Goal: Task Accomplishment & Management: Complete application form

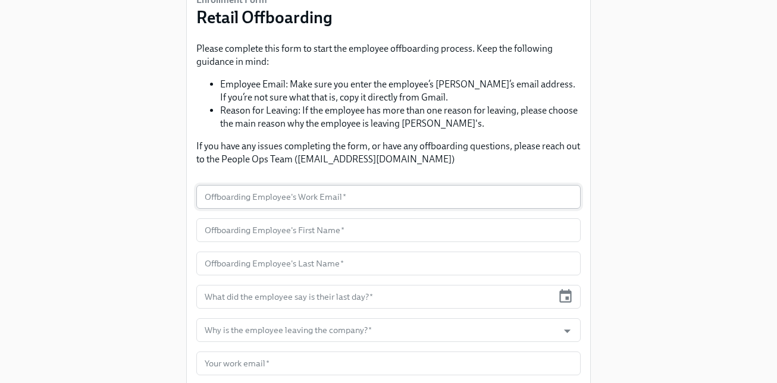
scroll to position [106, 0]
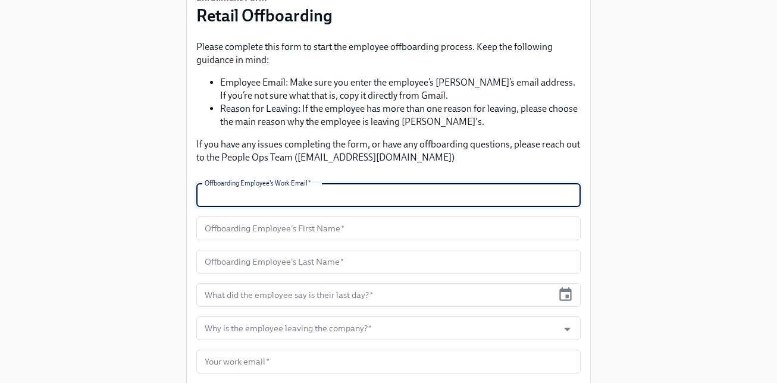
click at [335, 191] on input "text" at bounding box center [388, 195] width 384 height 24
type input "[PERSON_NAME][EMAIL_ADDRESS][DOMAIN_NAME]"
click at [315, 229] on input "text" at bounding box center [388, 229] width 384 height 24
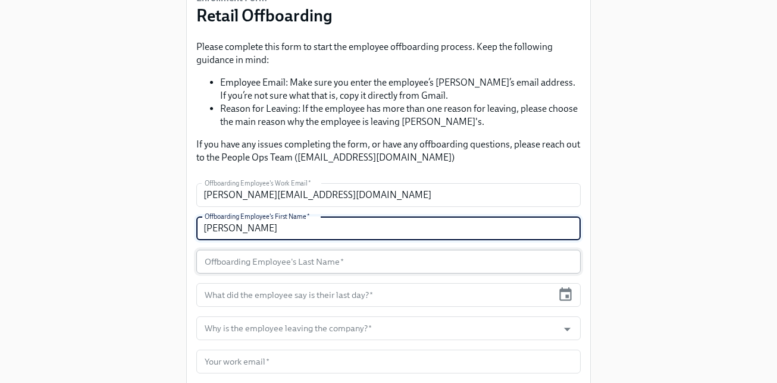
type input "[PERSON_NAME]"
click at [297, 268] on input "text" at bounding box center [388, 262] width 384 height 24
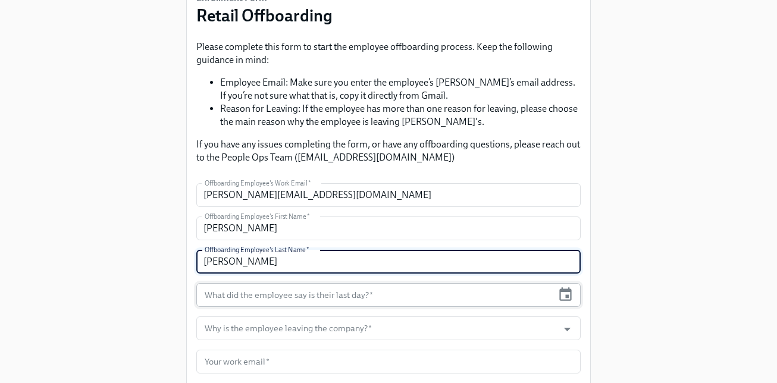
type input "[PERSON_NAME]"
click at [348, 302] on input "text" at bounding box center [374, 295] width 356 height 24
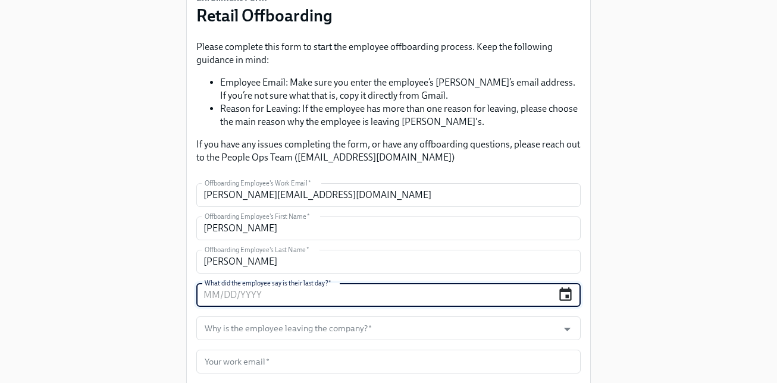
click at [568, 294] on icon "button" at bounding box center [565, 295] width 16 height 16
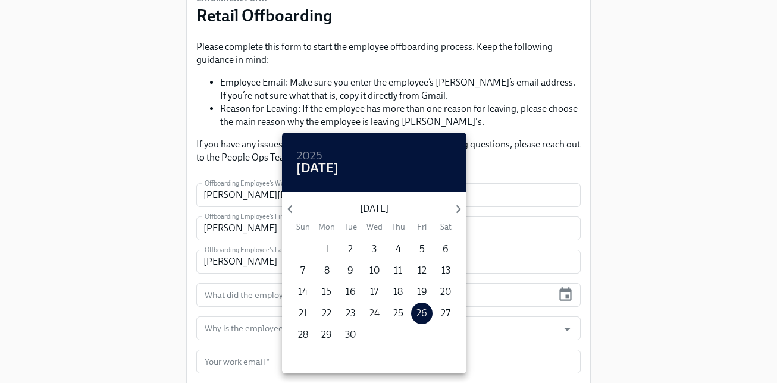
click at [374, 313] on p "24" at bounding box center [374, 313] width 10 height 13
type input "[DATE]"
click at [582, 268] on div at bounding box center [388, 191] width 777 height 383
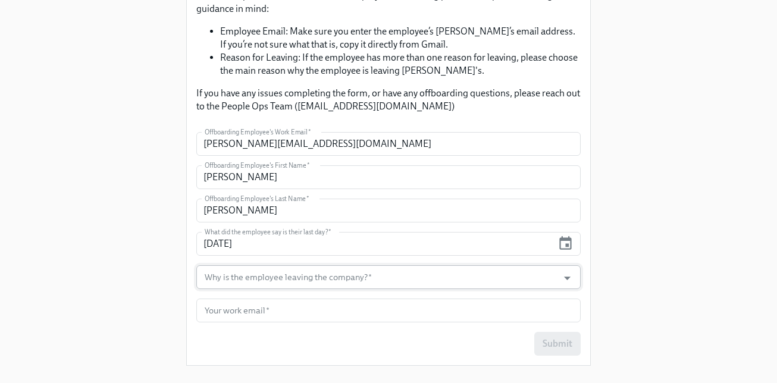
scroll to position [163, 0]
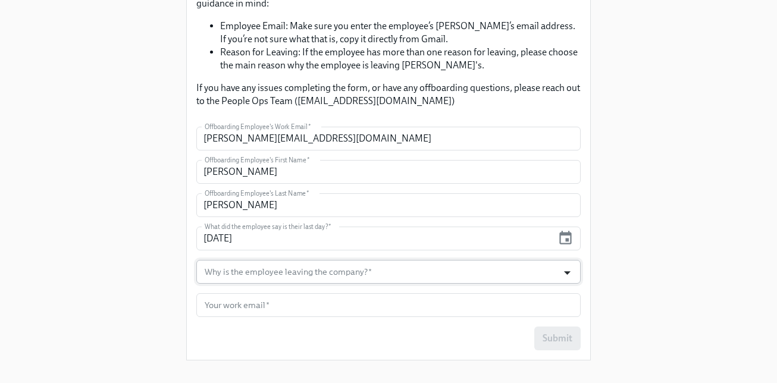
click at [566, 268] on icon "Open" at bounding box center [567, 273] width 16 height 16
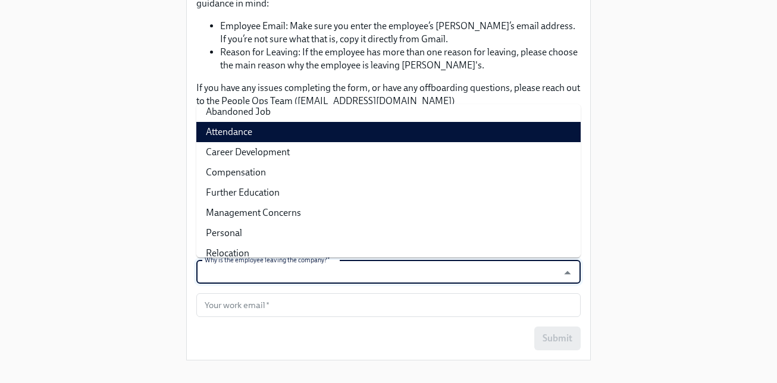
scroll to position [58, 0]
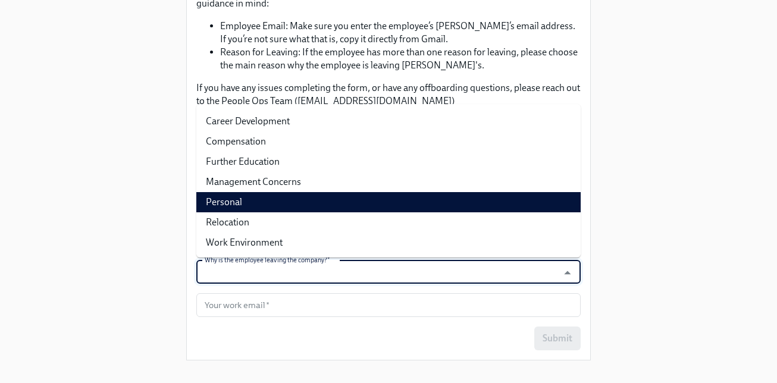
click at [269, 198] on li "Personal" at bounding box center [388, 202] width 384 height 20
type input "Personal"
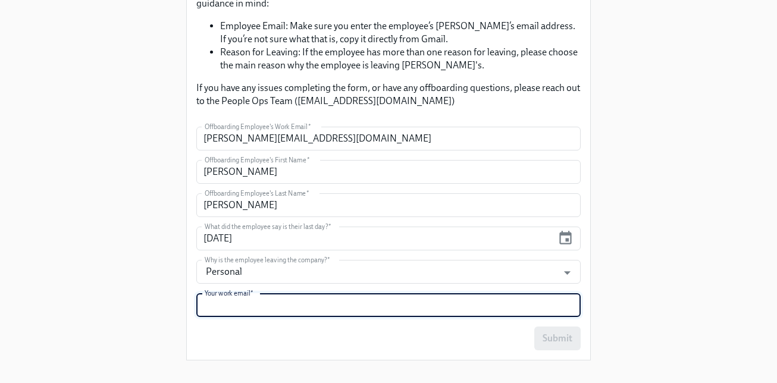
click at [262, 301] on input "text" at bounding box center [388, 305] width 384 height 24
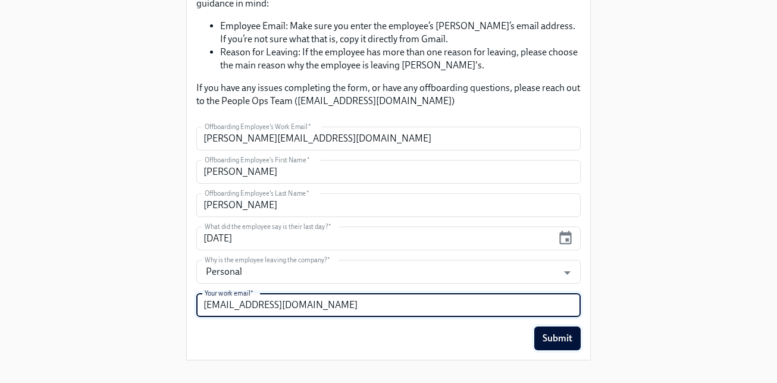
type input "[EMAIL_ADDRESS][DOMAIN_NAME]"
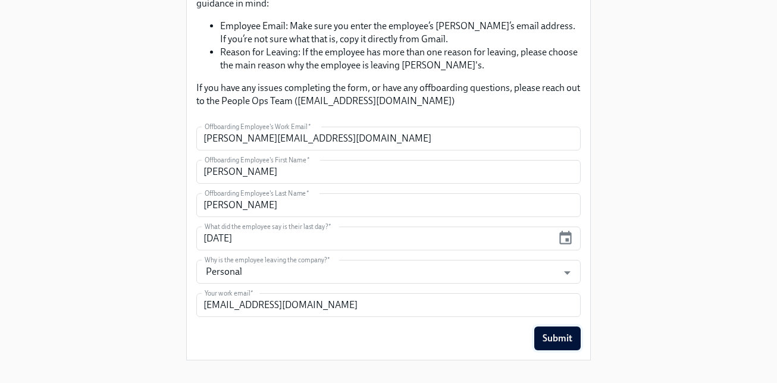
click at [561, 341] on span "Submit" at bounding box center [557, 338] width 30 height 12
